Goal: Task Accomplishment & Management: Complete application form

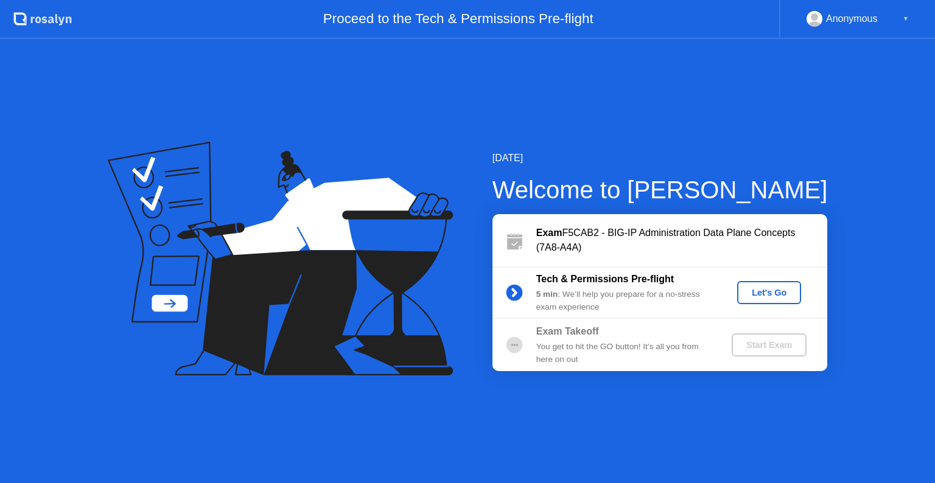
click at [768, 293] on div "Let's Go" at bounding box center [769, 293] width 54 height 10
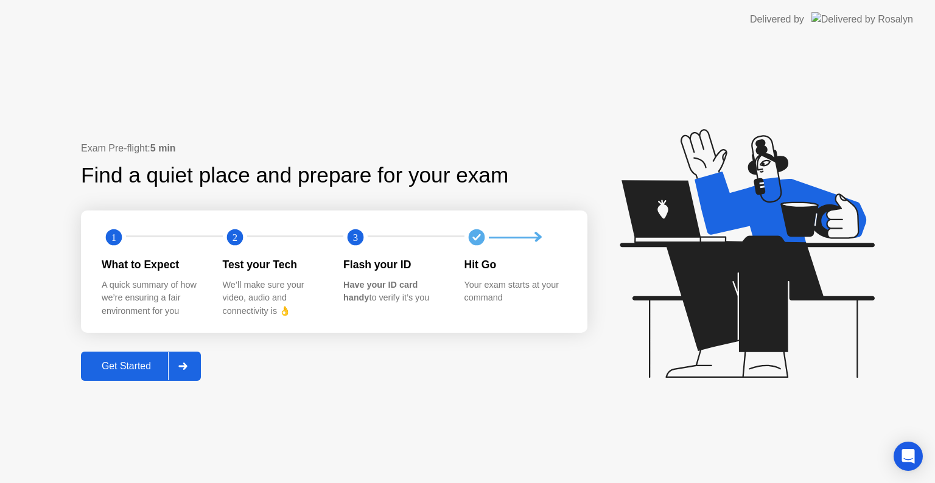
click at [144, 369] on div "Get Started" at bounding box center [126, 366] width 83 height 11
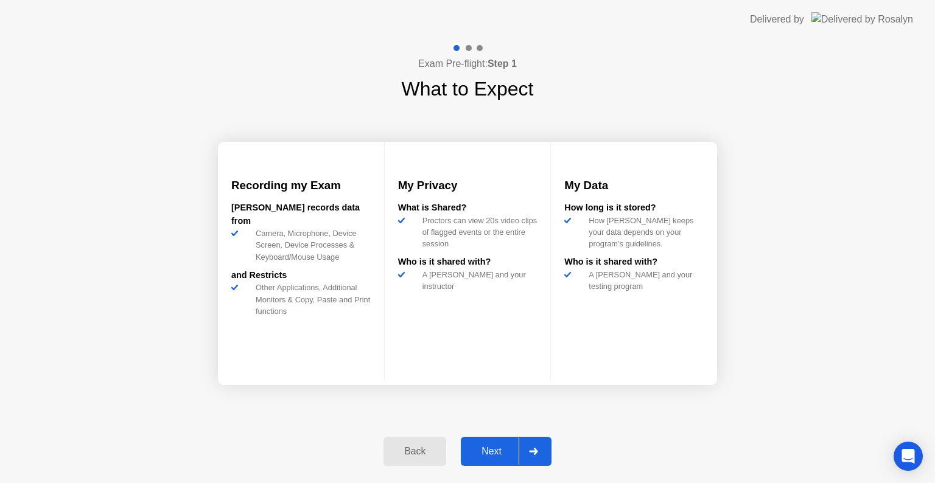
click at [503, 453] on div "Next" at bounding box center [491, 451] width 54 height 11
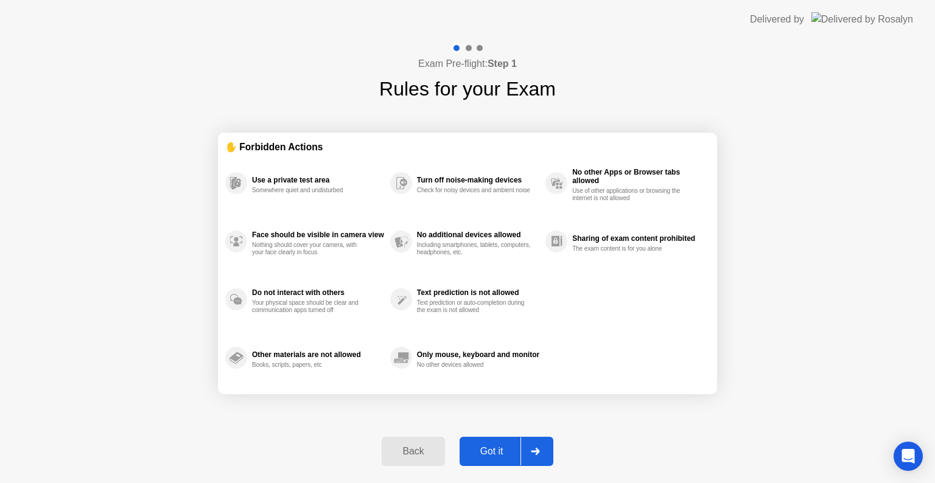
click at [496, 450] on div "Got it" at bounding box center [491, 451] width 57 height 11
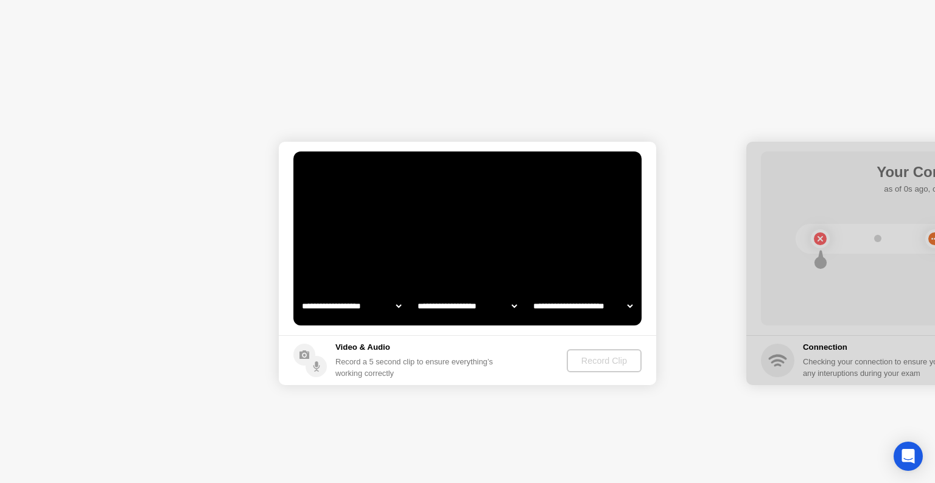
select select "**********"
select select "*******"
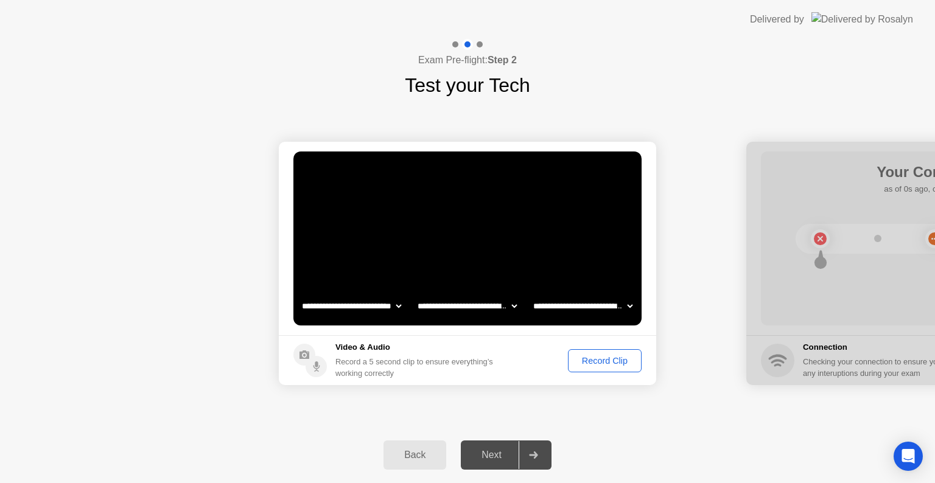
click at [612, 359] on div "Record Clip" at bounding box center [604, 361] width 65 height 10
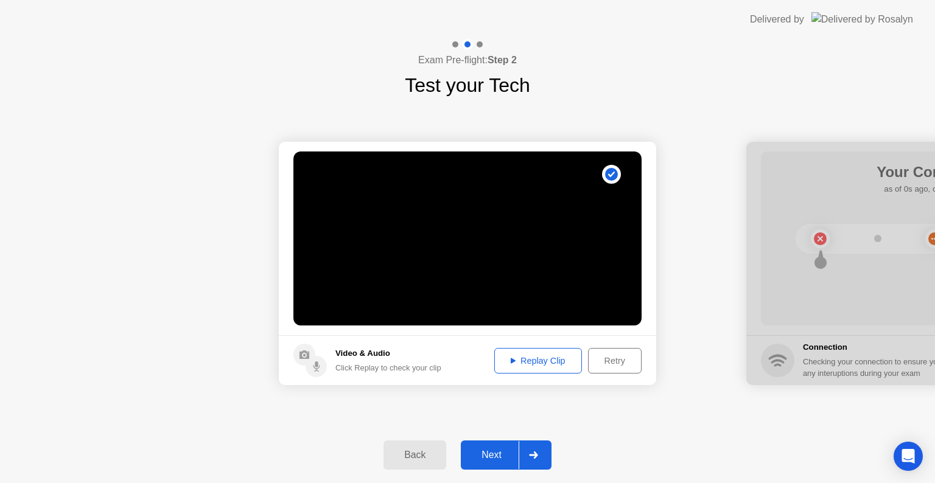
click at [492, 456] on div "Next" at bounding box center [491, 455] width 54 height 11
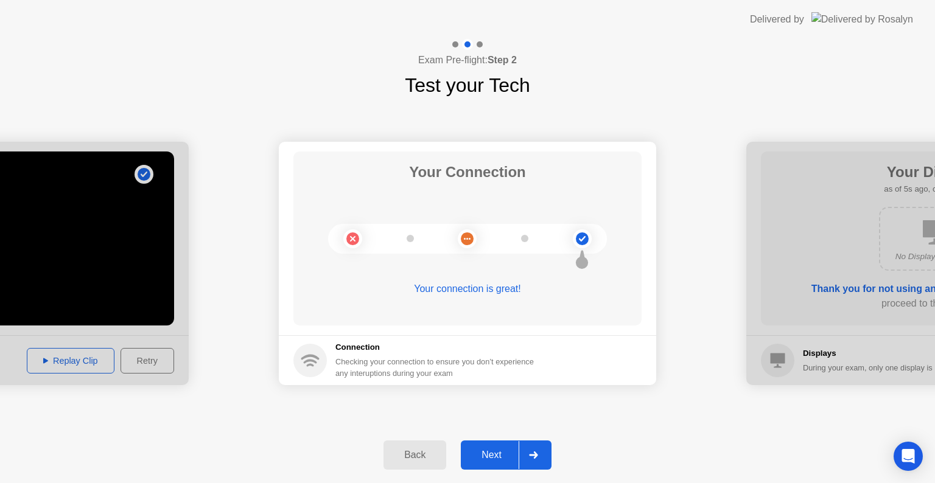
click at [488, 458] on div "Next" at bounding box center [491, 455] width 54 height 11
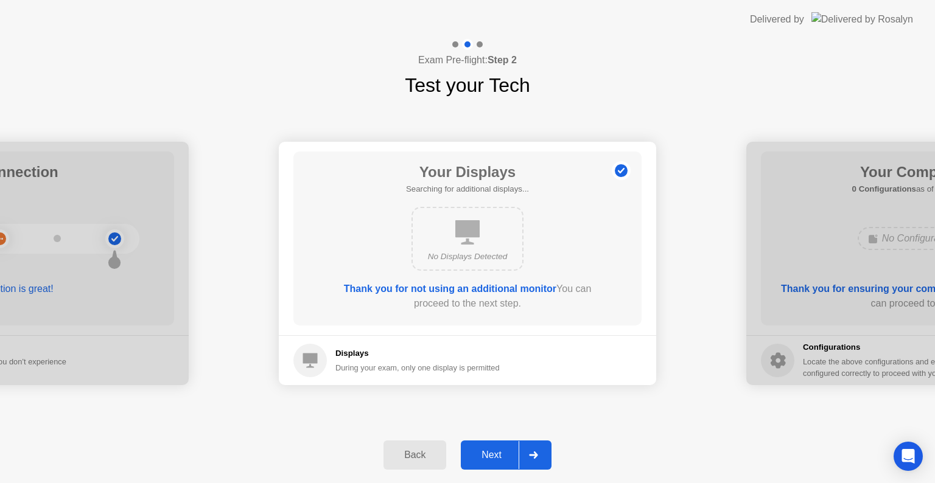
click at [492, 454] on div "Next" at bounding box center [491, 455] width 54 height 11
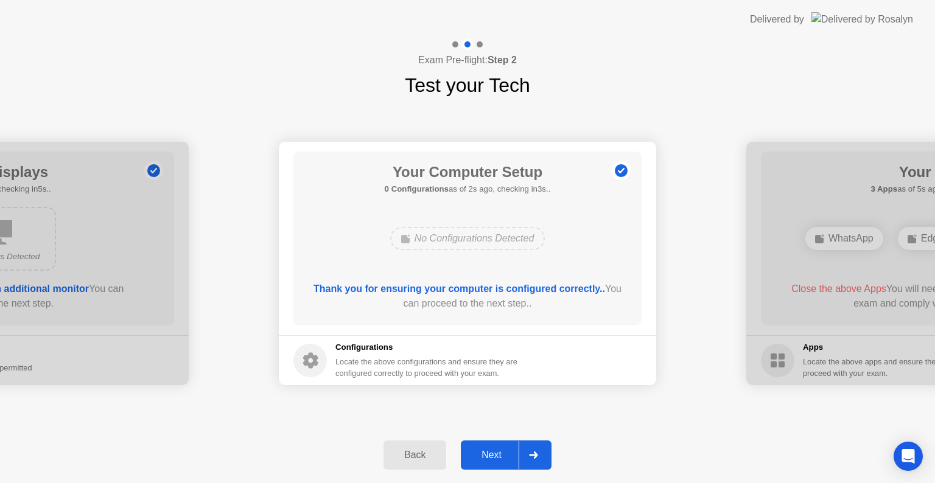
click at [495, 455] on div "Next" at bounding box center [491, 455] width 54 height 11
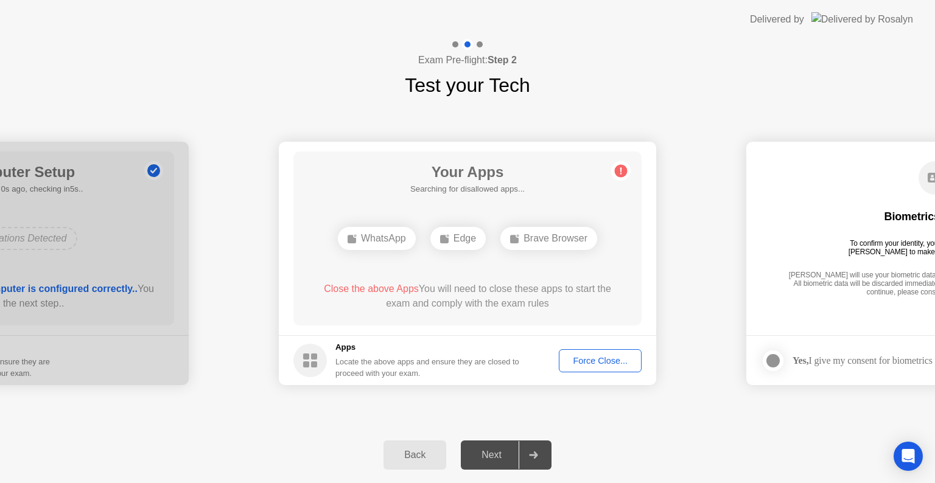
click at [584, 362] on div "Force Close..." at bounding box center [600, 361] width 74 height 10
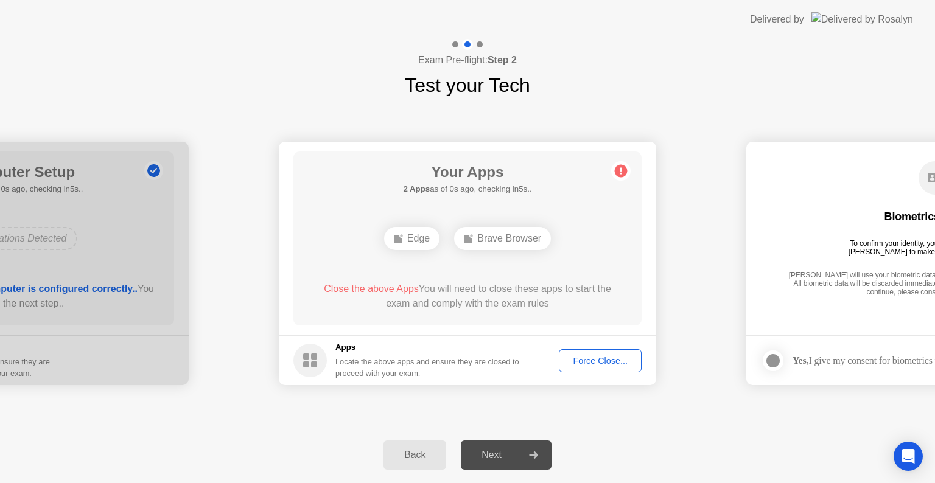
click at [587, 363] on div "Force Close..." at bounding box center [600, 361] width 74 height 10
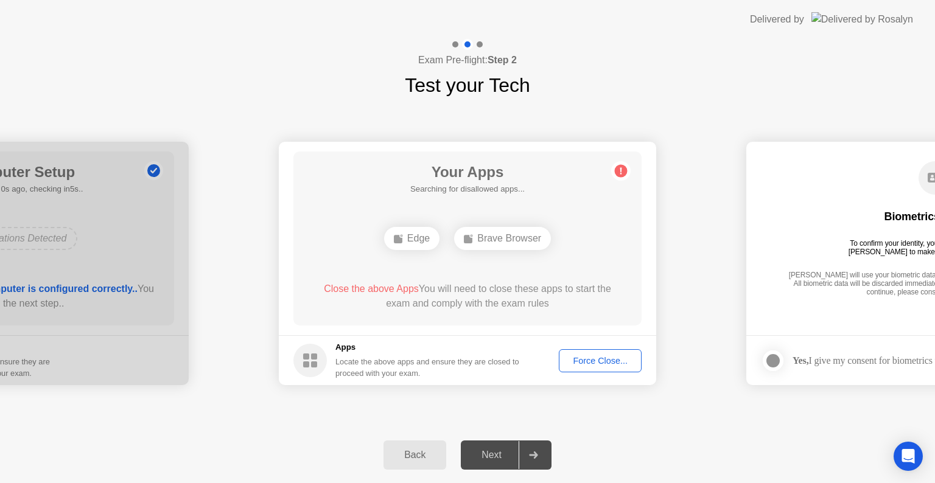
click at [588, 362] on div "Force Close..." at bounding box center [600, 361] width 74 height 10
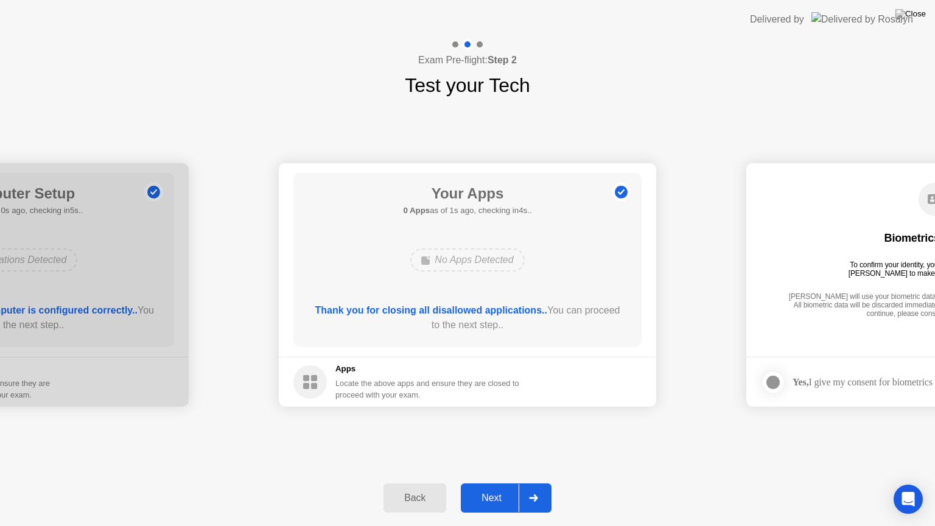
click at [492, 483] on div "Next" at bounding box center [491, 497] width 54 height 11
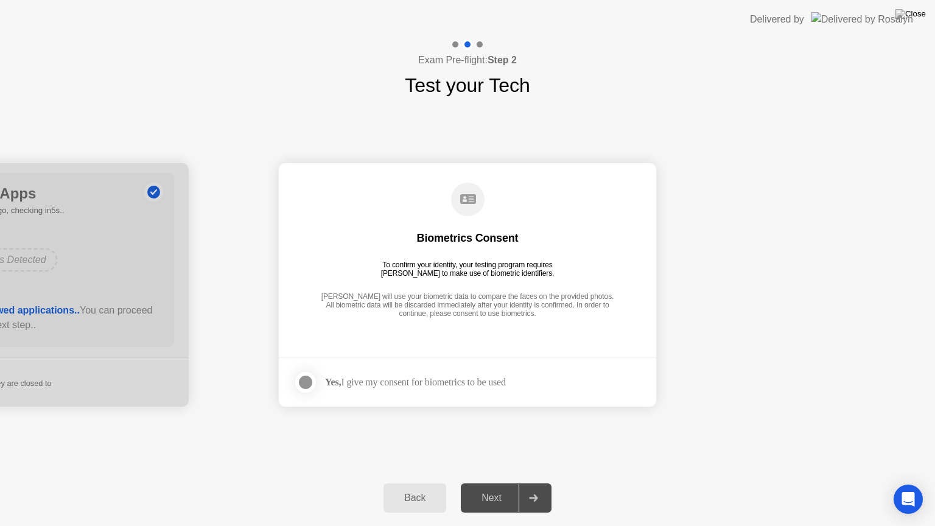
click at [310, 381] on div at bounding box center [305, 382] width 15 height 15
click at [493, 483] on div "Next" at bounding box center [491, 497] width 54 height 11
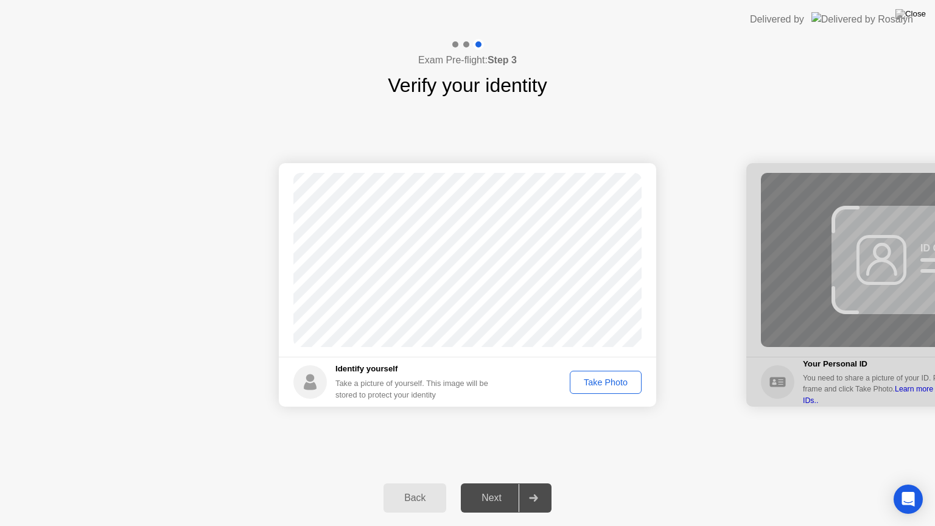
click at [596, 382] on div "Take Photo" at bounding box center [605, 382] width 63 height 10
click at [496, 483] on div "Next" at bounding box center [491, 497] width 54 height 11
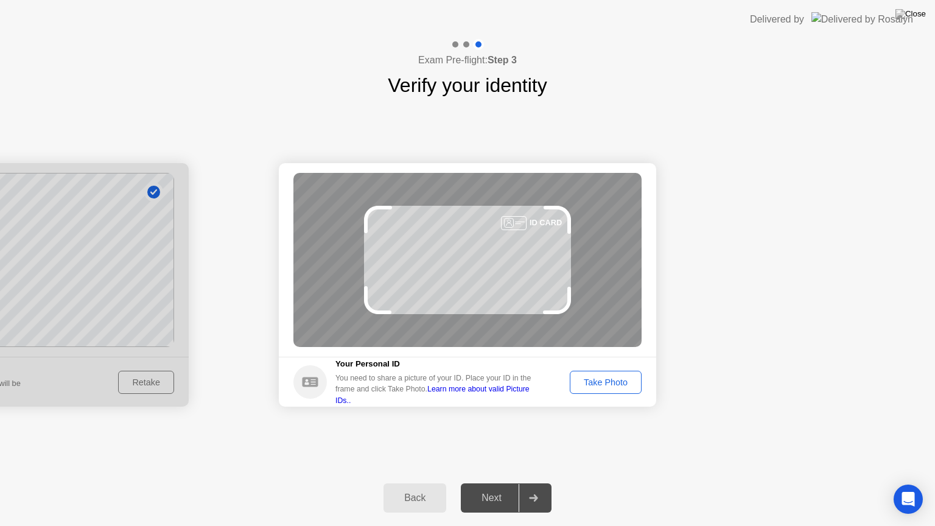
click at [597, 385] on div "Take Photo" at bounding box center [605, 382] width 63 height 10
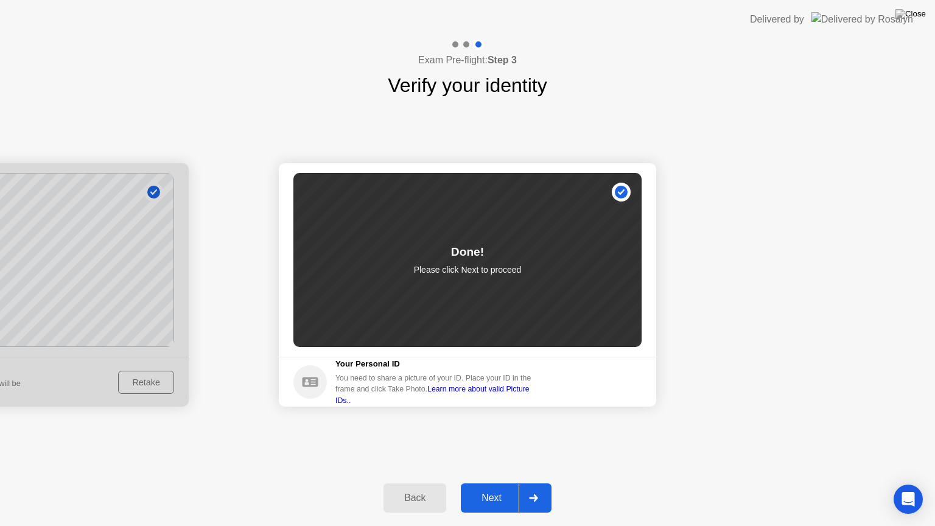
click at [486, 483] on div "Next" at bounding box center [491, 497] width 54 height 11
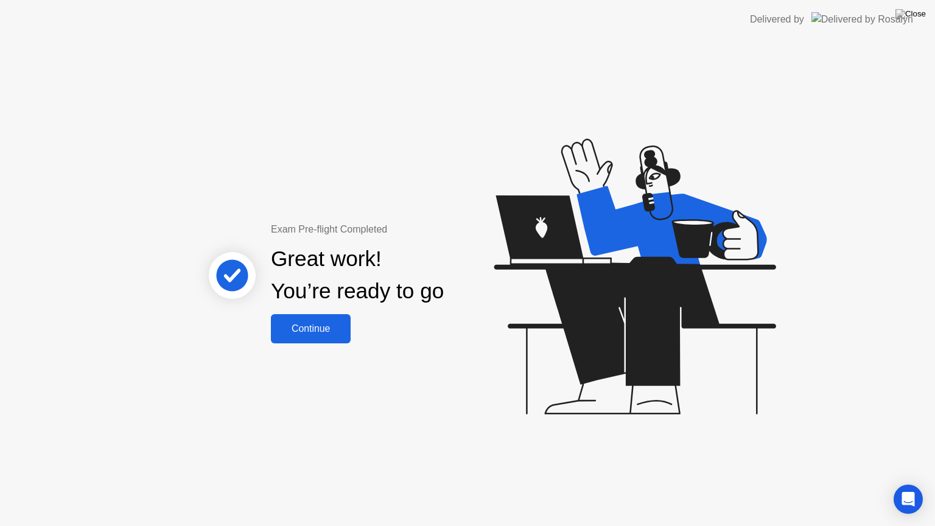
click at [310, 329] on div "Continue" at bounding box center [311, 328] width 72 height 11
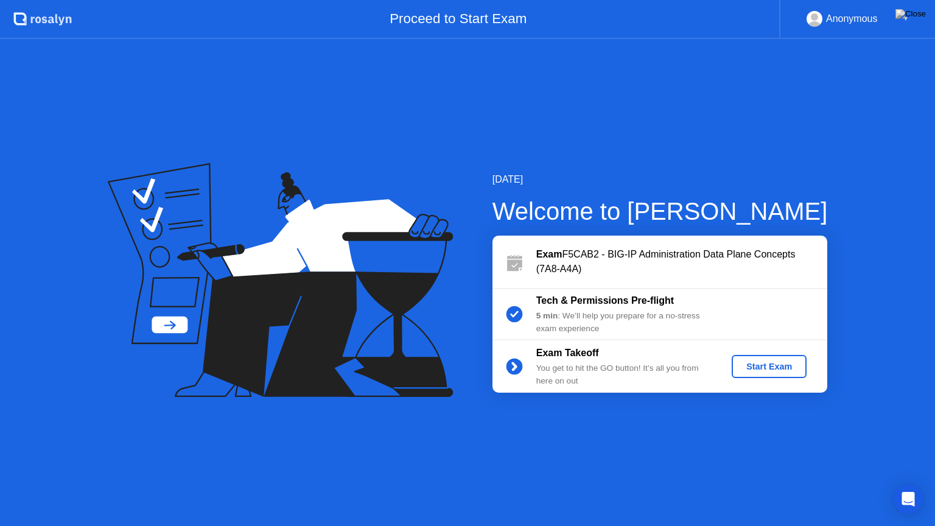
click at [769, 365] on div "Start Exam" at bounding box center [768, 367] width 65 height 10
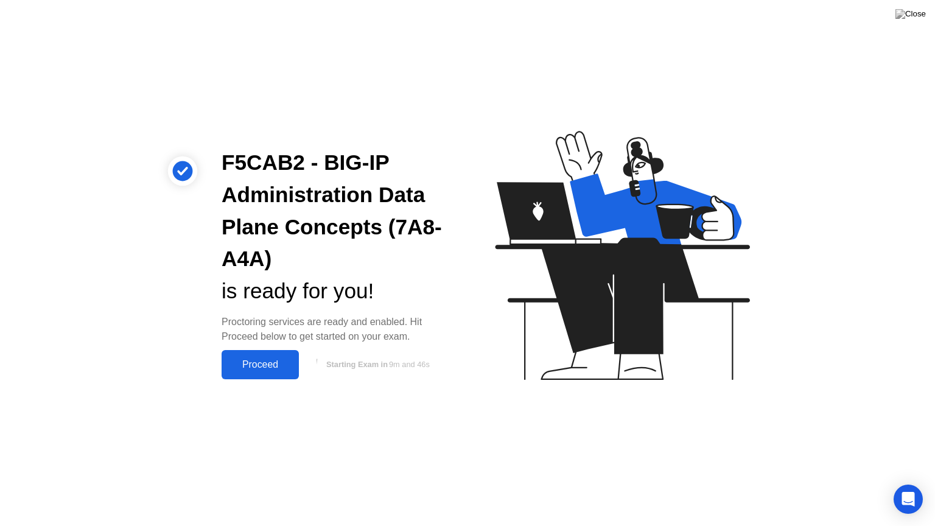
click at [264, 368] on div "Proceed" at bounding box center [260, 364] width 70 height 11
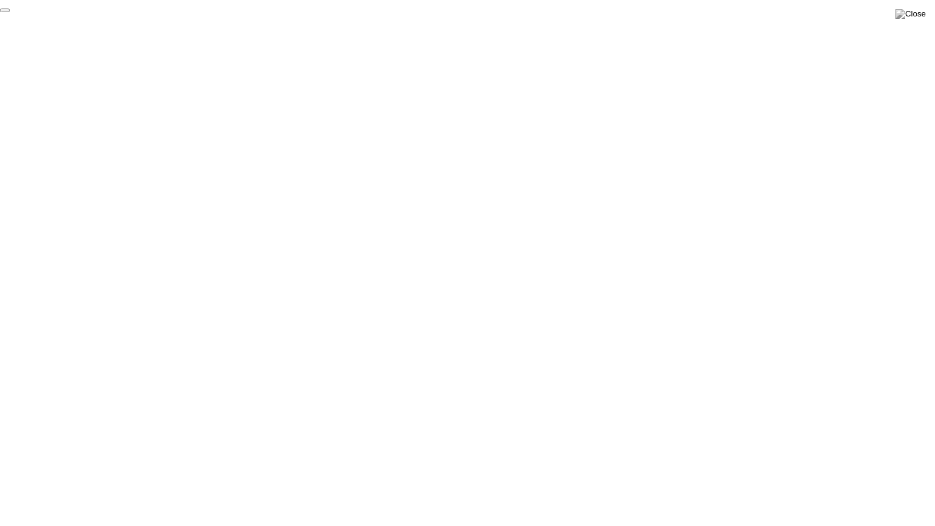
click div "End Proctoring Session"
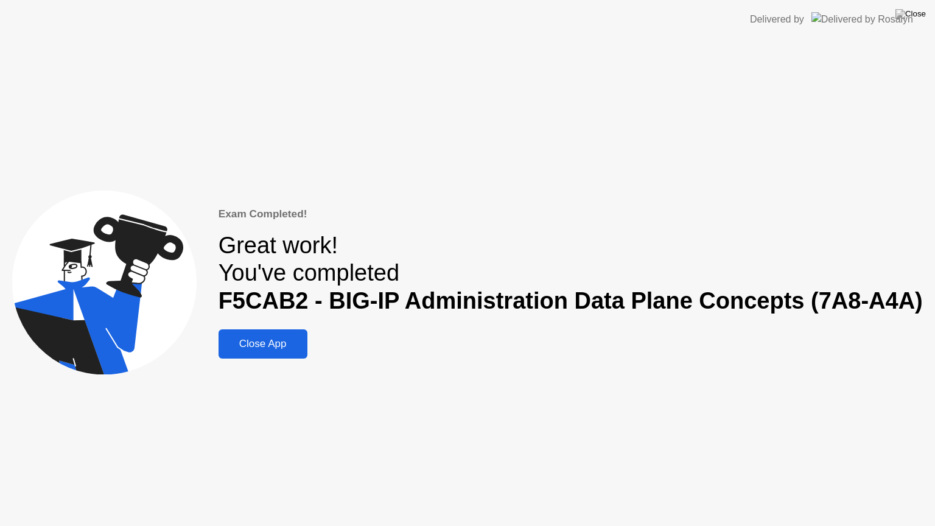
click at [275, 346] on div "Close App" at bounding box center [263, 344] width 82 height 12
